Goal: Information Seeking & Learning: Check status

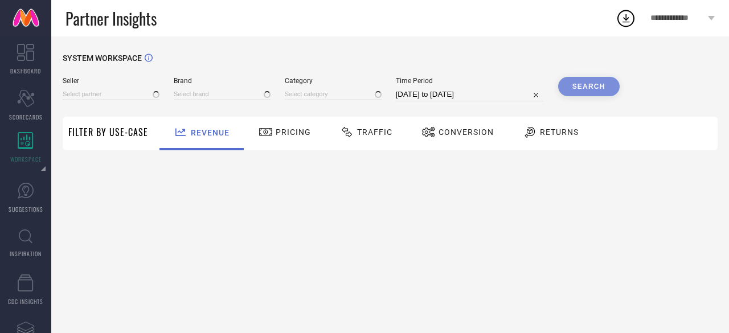
type input "All"
type input "1 STOP FASHION"
type input "All"
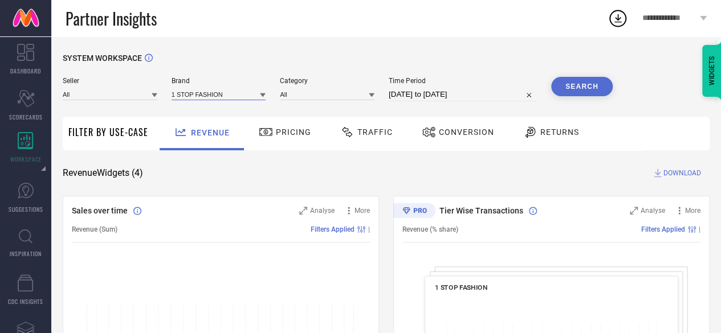
click at [207, 96] on input at bounding box center [219, 94] width 95 height 12
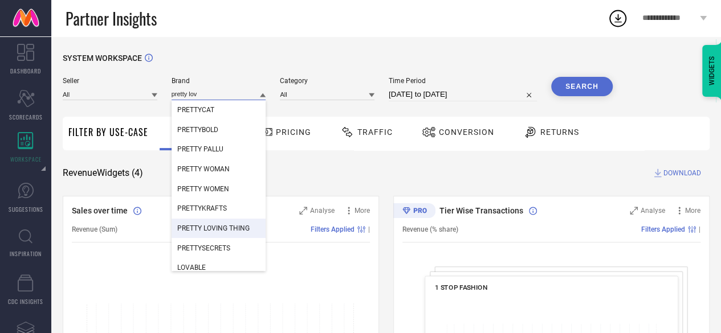
type input "pretty lov"
click at [223, 229] on span "PRETTY LOVING THING" at bounding box center [213, 229] width 72 height 8
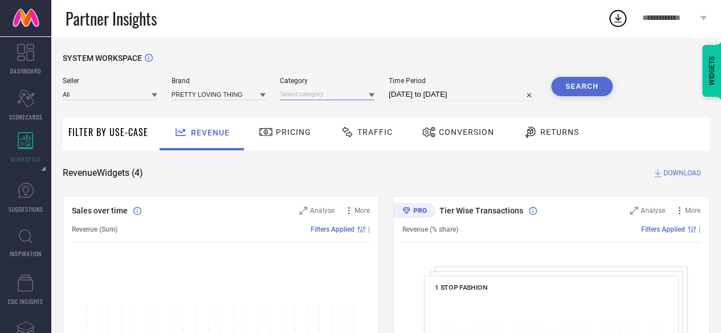
click at [345, 93] on input at bounding box center [327, 94] width 95 height 12
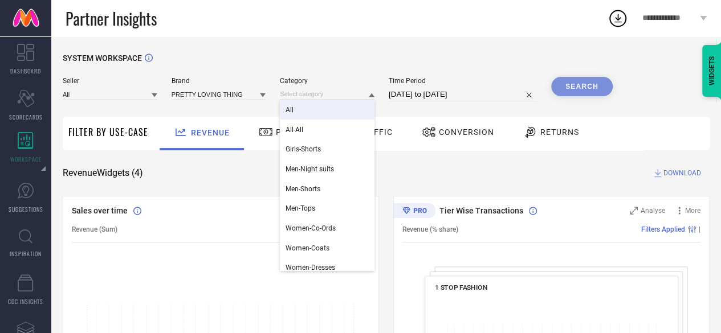
click at [327, 110] on div "All" at bounding box center [327, 109] width 95 height 19
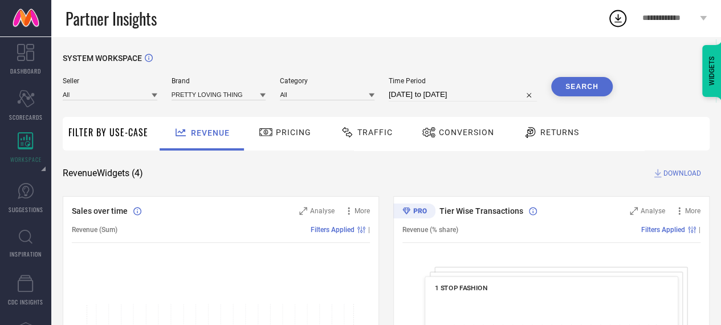
click at [447, 91] on input "[DATE] to [DATE]" at bounding box center [463, 95] width 148 height 14
select select "6"
select select "2025"
select select "7"
select select "2025"
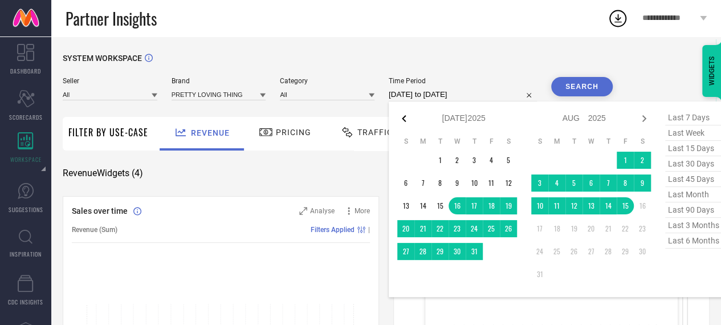
click at [402, 118] on icon at bounding box center [404, 118] width 4 height 7
select select "5"
select select "2025"
select select "6"
select select "2025"
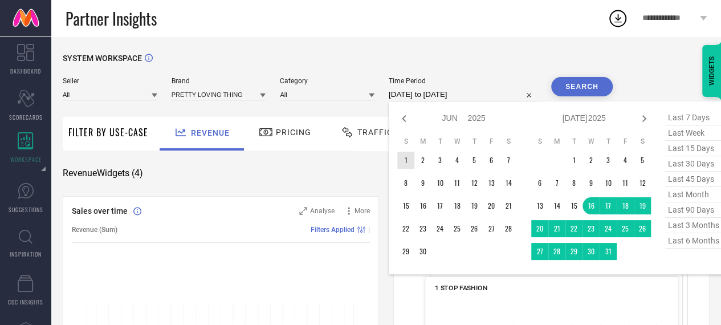
type input "After [DATE]"
click at [403, 163] on td "1" at bounding box center [405, 160] width 17 height 17
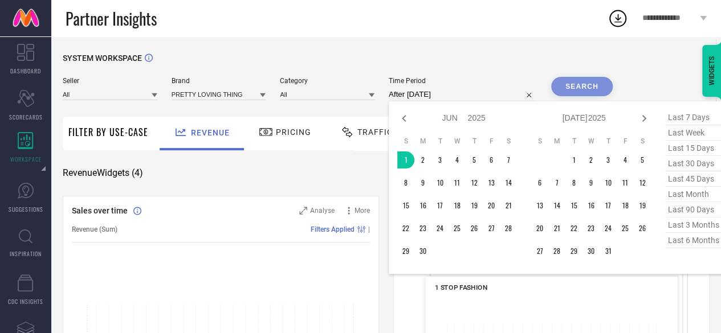
click at [475, 54] on div "SYSTEM WORKSPACE" at bounding box center [386, 65] width 647 height 23
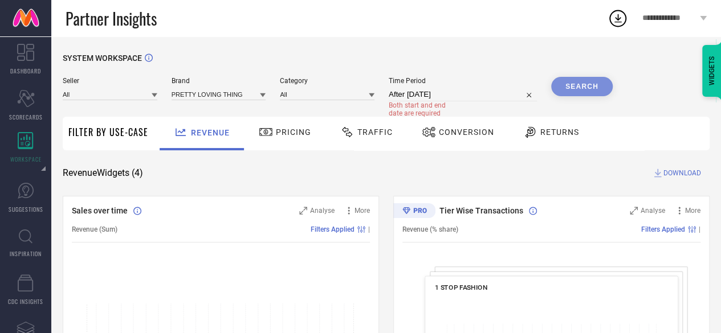
click at [618, 18] on icon at bounding box center [617, 18] width 7 height 9
click at [504, 56] on div "SYSTEM WORKSPACE" at bounding box center [386, 65] width 647 height 23
click at [577, 85] on div "Search" at bounding box center [582, 86] width 62 height 19
select select "5"
select select "2025"
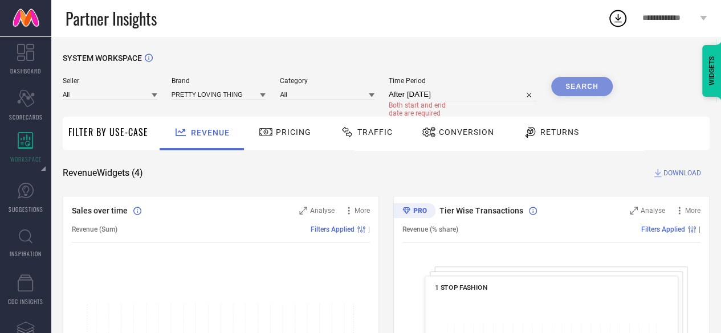
select select "6"
select select "2025"
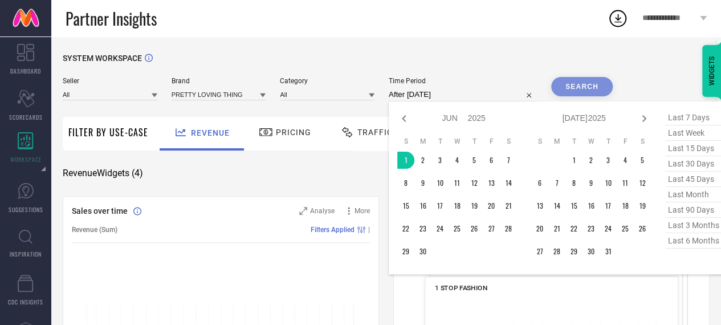
click at [500, 95] on input "After [DATE]" at bounding box center [463, 95] width 148 height 14
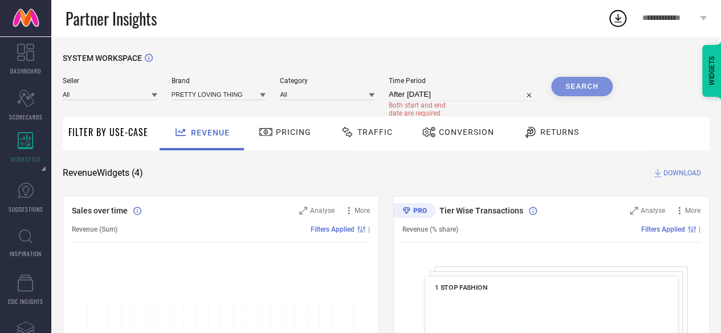
click at [540, 133] on span "Returns" at bounding box center [559, 132] width 39 height 9
